Goal: Information Seeking & Learning: Learn about a topic

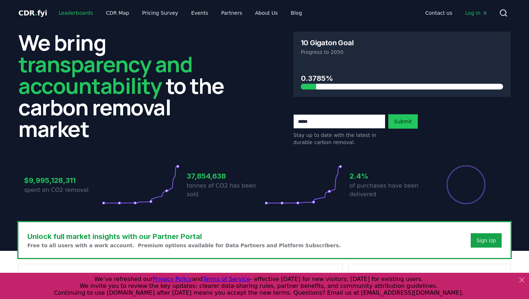
click at [70, 8] on link "Leaderboards" at bounding box center [76, 12] width 46 height 13
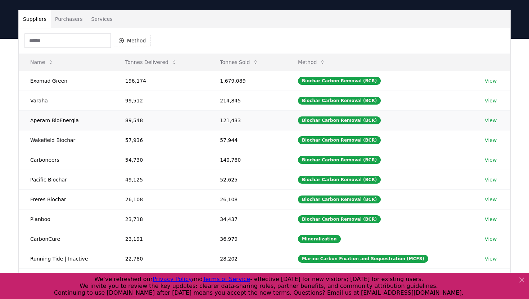
scroll to position [40, 0]
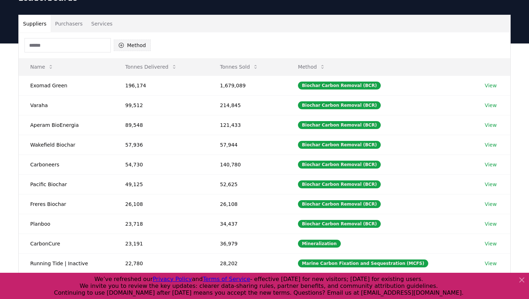
click at [124, 48] on button "Method" at bounding box center [132, 46] width 37 height 12
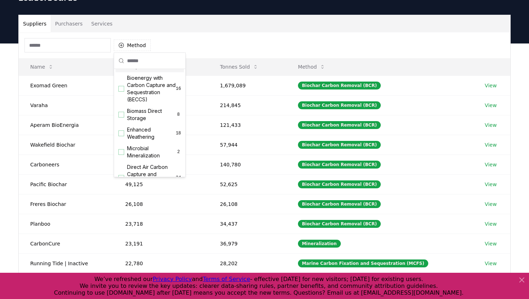
scroll to position [86, 0]
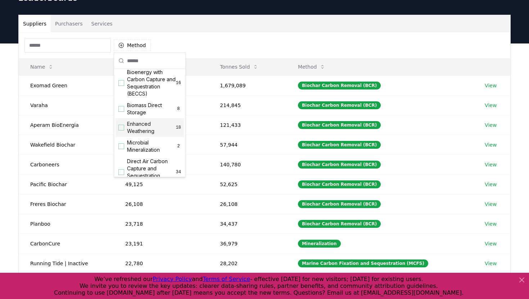
click at [123, 128] on div "Suggestions" at bounding box center [121, 128] width 6 height 6
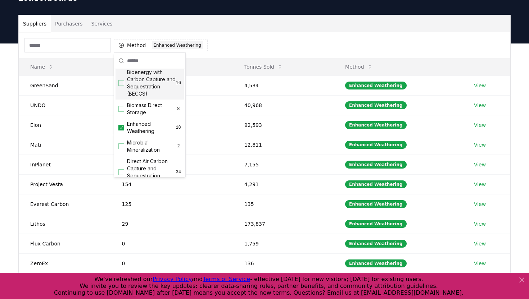
click at [230, 37] on div "Method 1 Enhanced Weathering" at bounding box center [264, 45] width 491 height 26
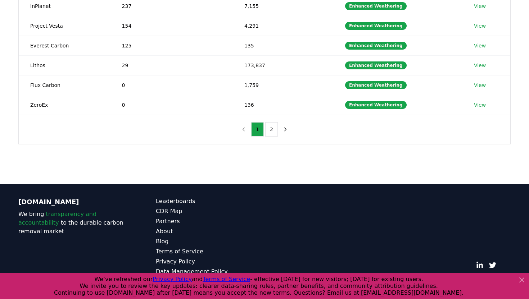
scroll to position [0, 0]
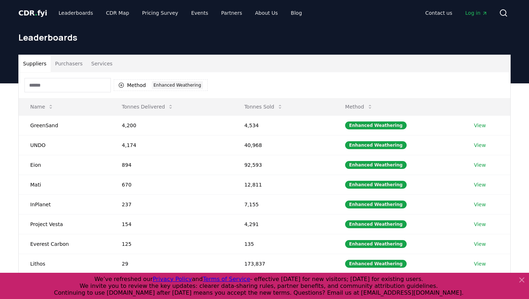
click at [65, 62] on button "Purchasers" at bounding box center [69, 63] width 36 height 17
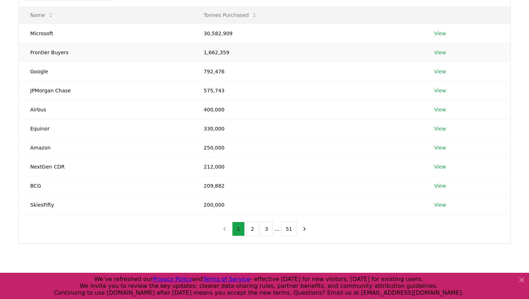
scroll to position [96, 0]
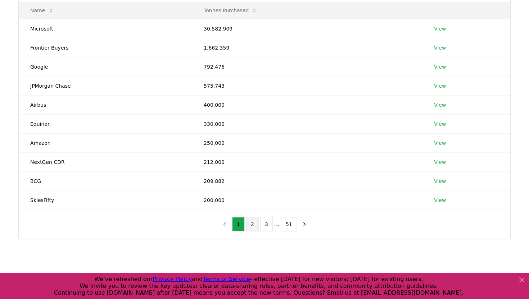
click at [254, 223] on button "2" at bounding box center [252, 224] width 13 height 14
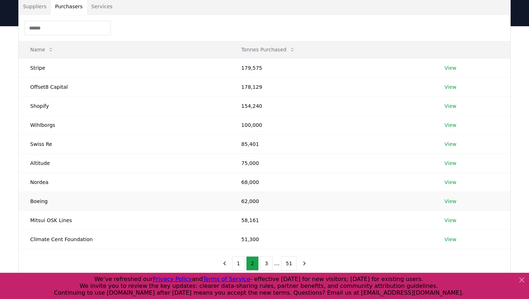
scroll to position [0, 0]
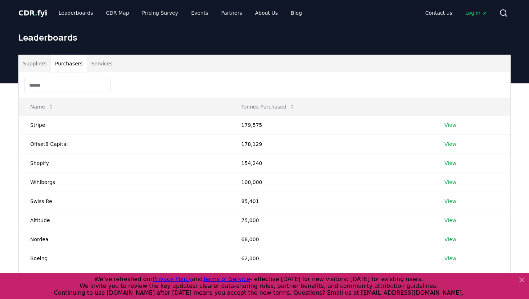
click at [67, 85] on input at bounding box center [67, 85] width 86 height 14
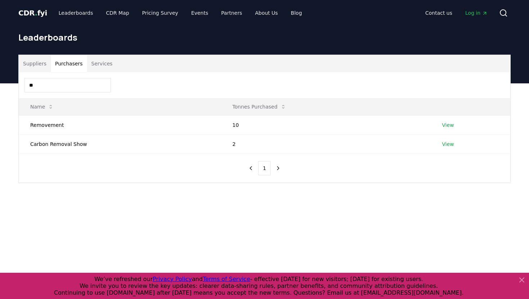
type input "*"
